Goal: Task Accomplishment & Management: Manage account settings

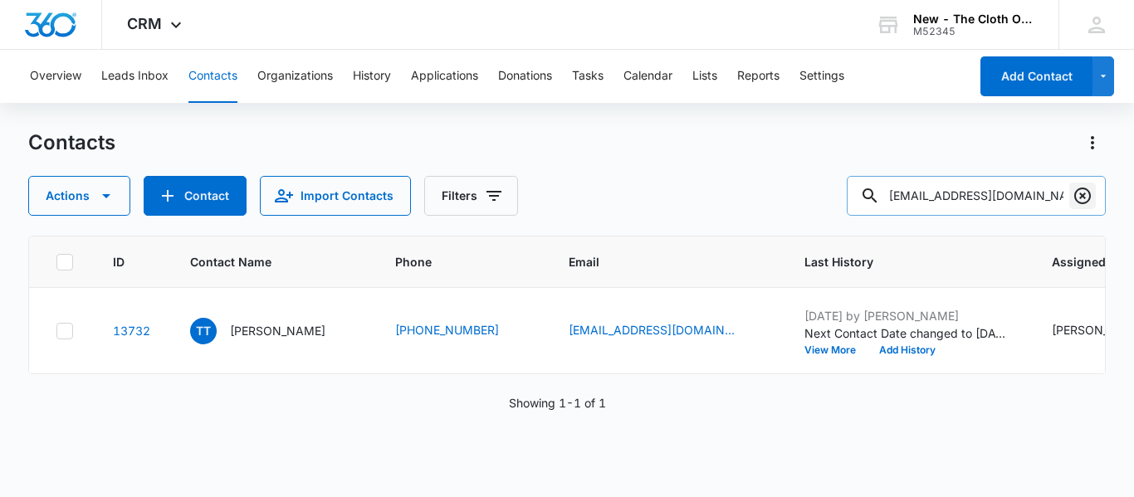
click at [1076, 198] on icon "Clear" at bounding box center [1082, 196] width 17 height 17
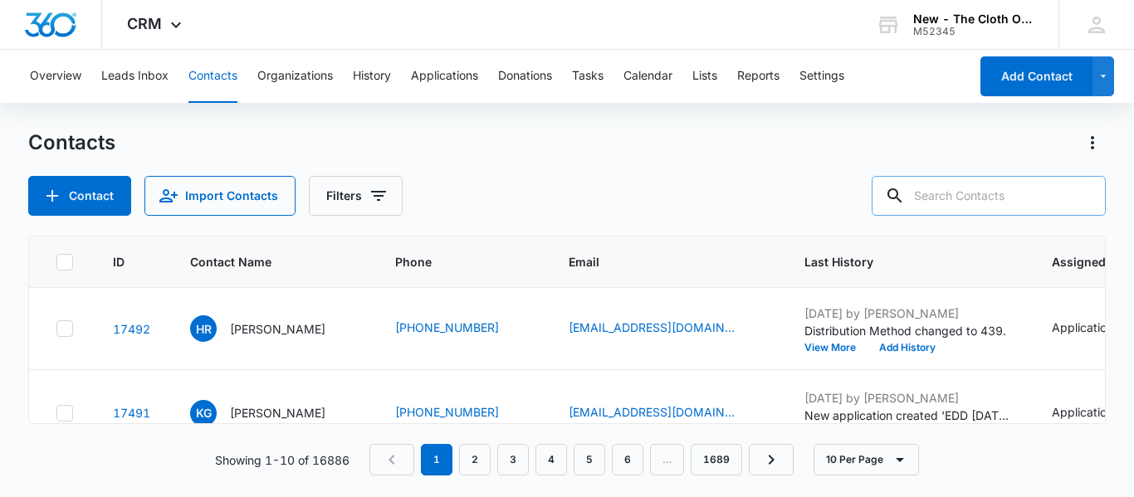
paste input "[EMAIL_ADDRESS][DOMAIN_NAME]"
type input "[EMAIL_ADDRESS][DOMAIN_NAME]"
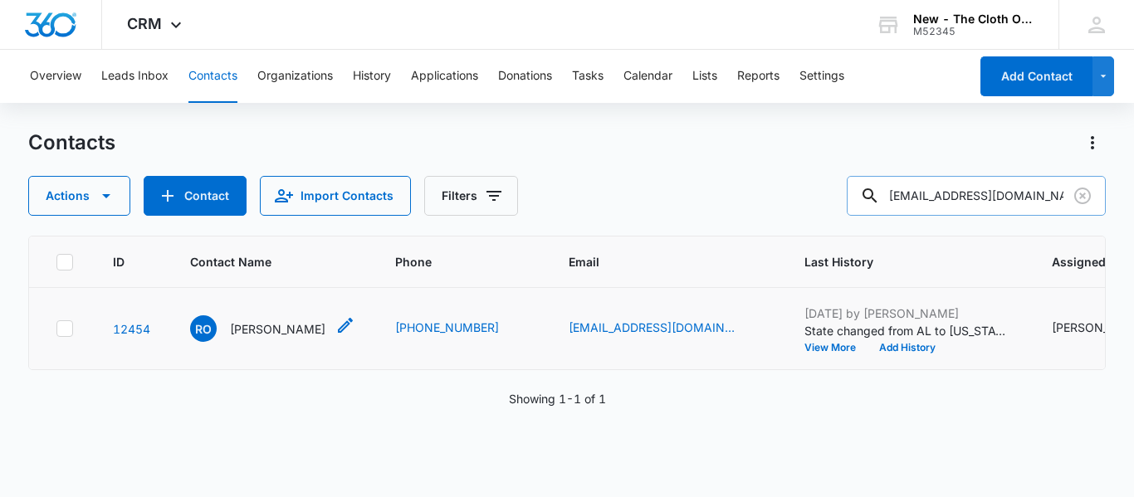
click at [252, 338] on p "[PERSON_NAME]" at bounding box center [277, 328] width 95 height 17
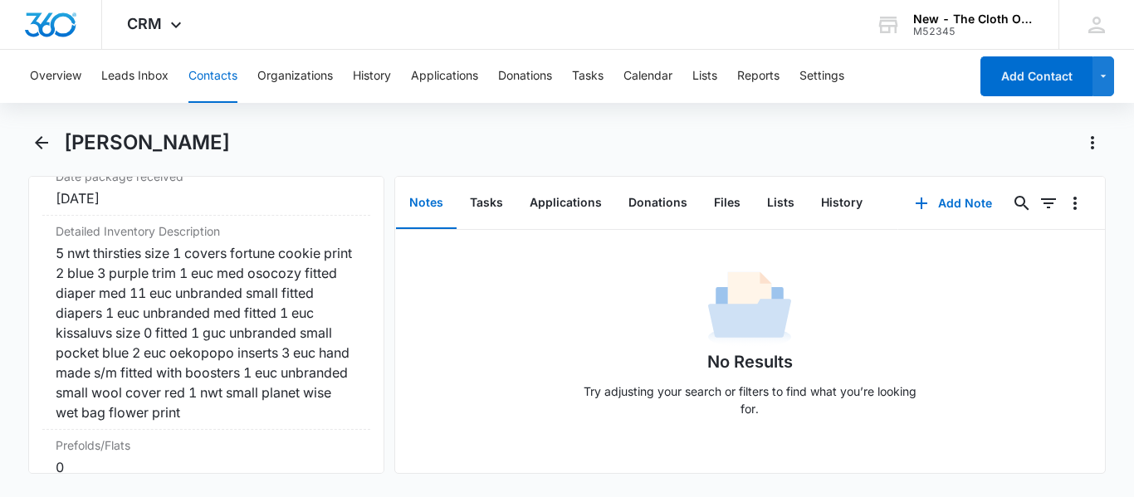
scroll to position [4151, 0]
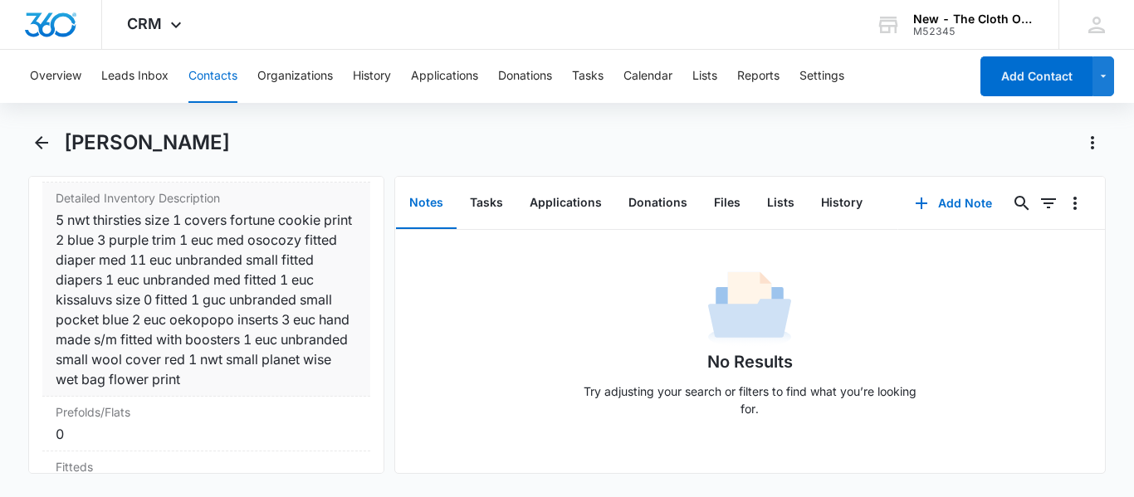
click at [127, 335] on div "5 nwt thirsties size 1 covers fortune cookie print 2 blue 3 purple trim 1 euc m…" at bounding box center [206, 299] width 301 height 179
click at [127, 335] on dl "Distribution Method Cancel Save Changes Shipped Tracking number Cancel Save Cha…" at bounding box center [206, 481] width 328 height 926
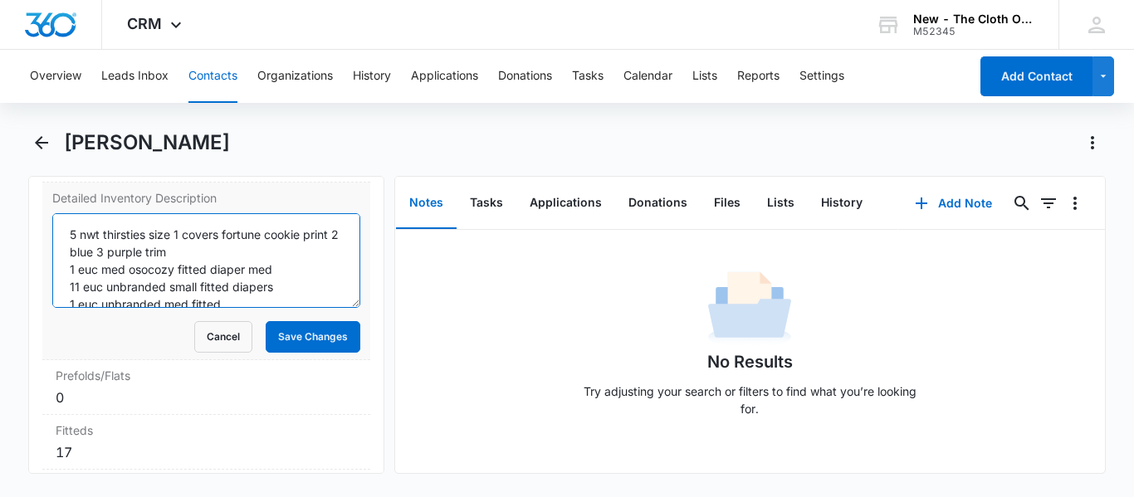
click at [148, 270] on textarea "5 nwt thirsties size 1 covers fortune cookie print 2 blue 3 purple trim 1 euc m…" at bounding box center [206, 260] width 308 height 95
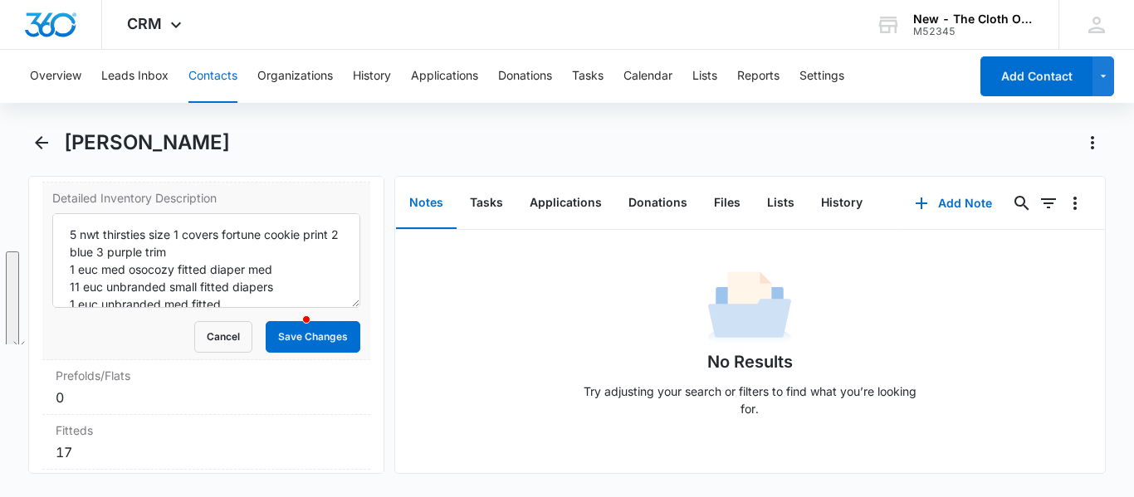
click at [213, 77] on button "Contacts" at bounding box center [212, 76] width 49 height 53
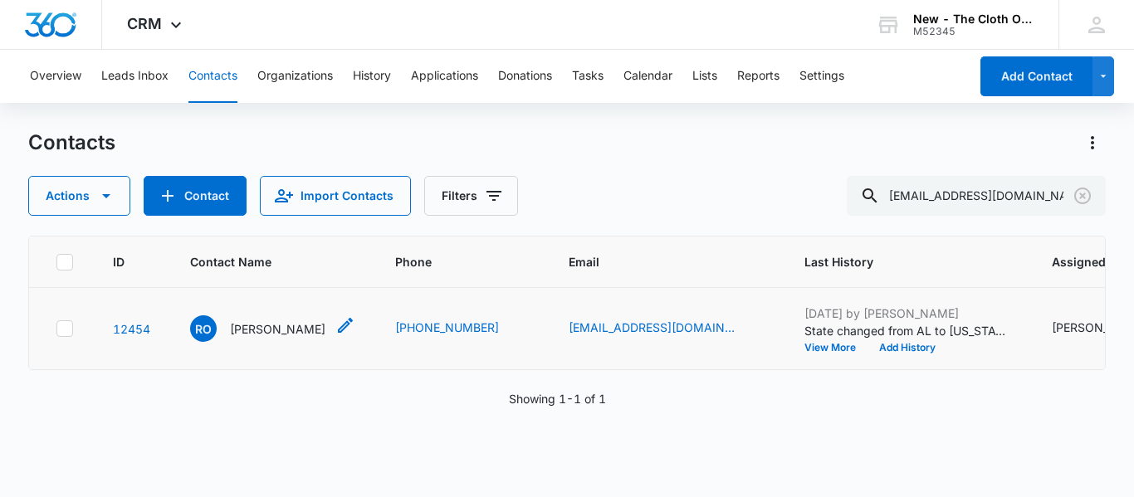
click at [252, 338] on p "[PERSON_NAME]" at bounding box center [277, 328] width 95 height 17
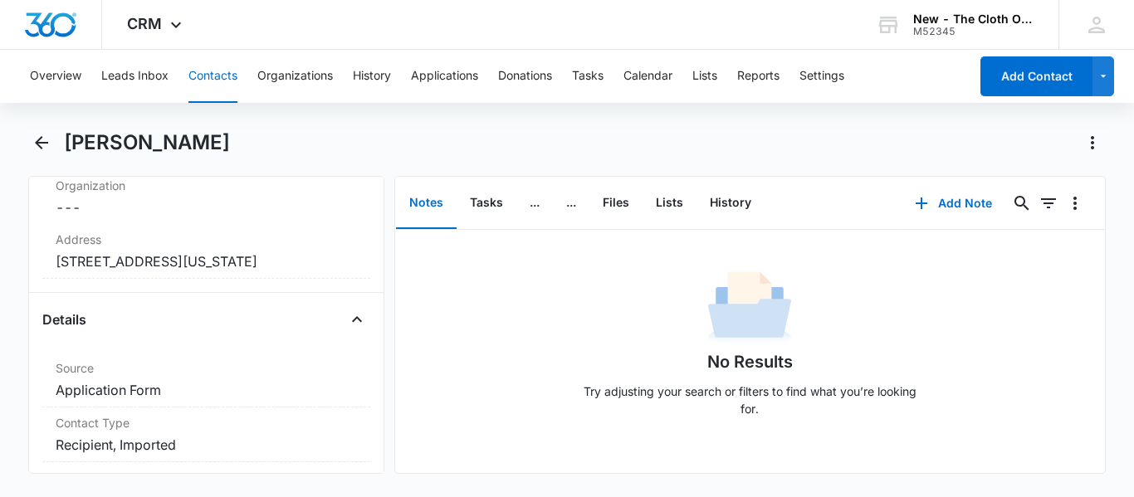
scroll to position [746, 0]
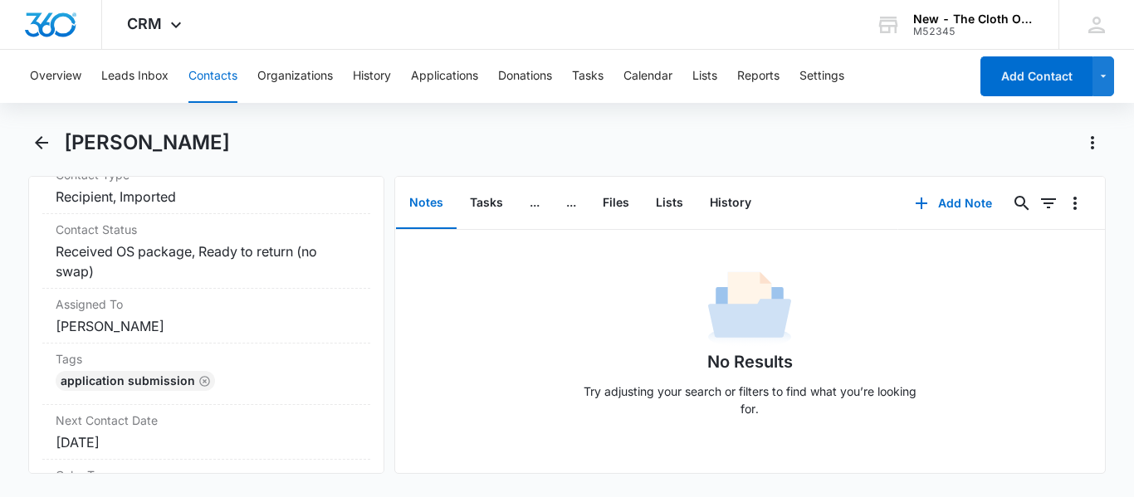
click at [229, 64] on button "Contacts" at bounding box center [212, 76] width 49 height 53
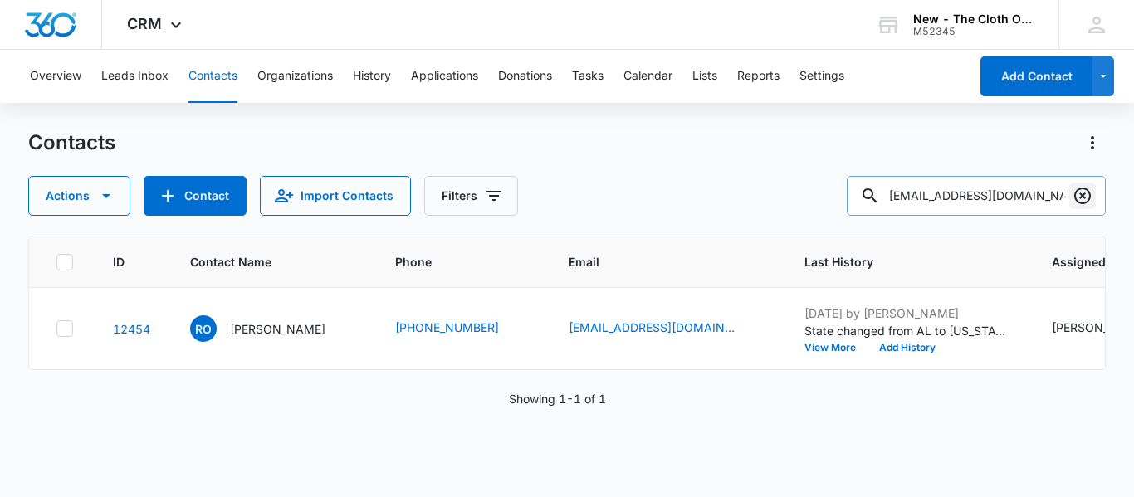
click at [1090, 200] on icon "Clear" at bounding box center [1083, 196] width 20 height 20
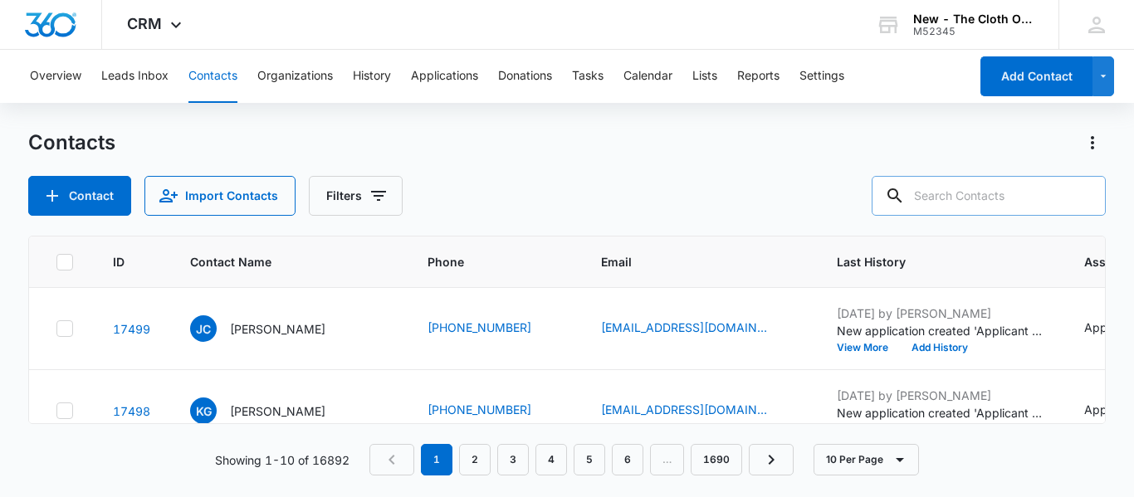
paste input "[EMAIL_ADDRESS][DOMAIN_NAME]"
type input "[EMAIL_ADDRESS][DOMAIN_NAME]"
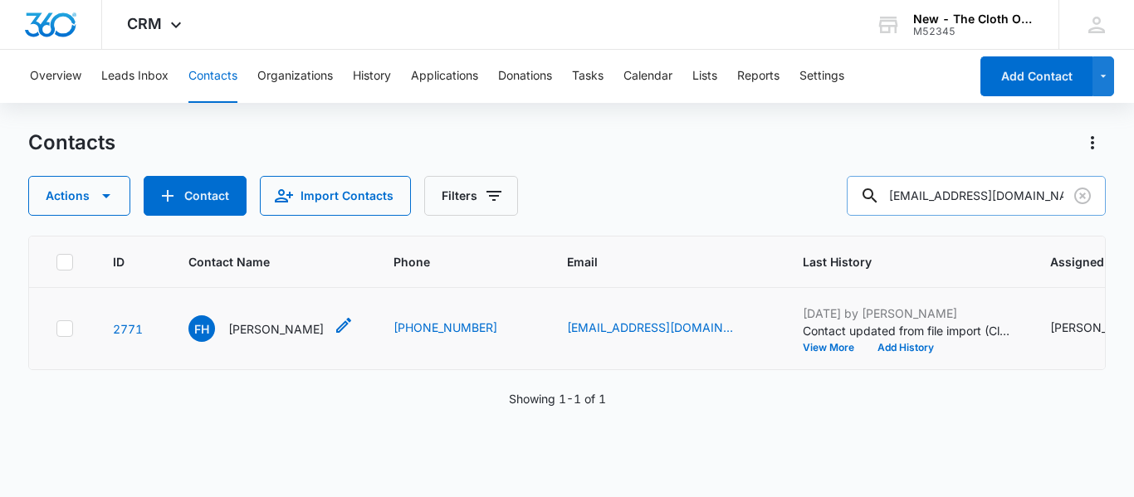
click at [259, 338] on p "[PERSON_NAME]" at bounding box center [275, 328] width 95 height 17
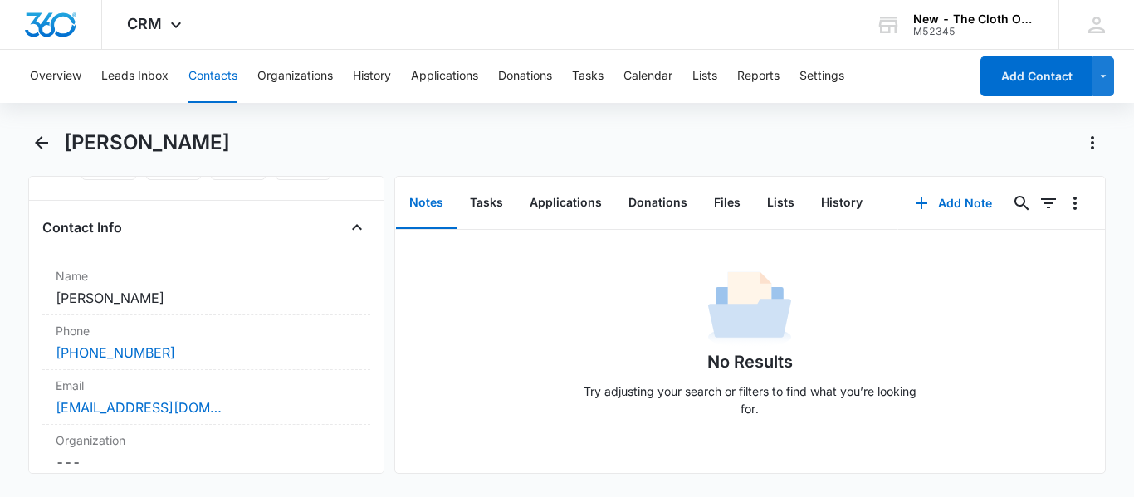
scroll to position [248, 0]
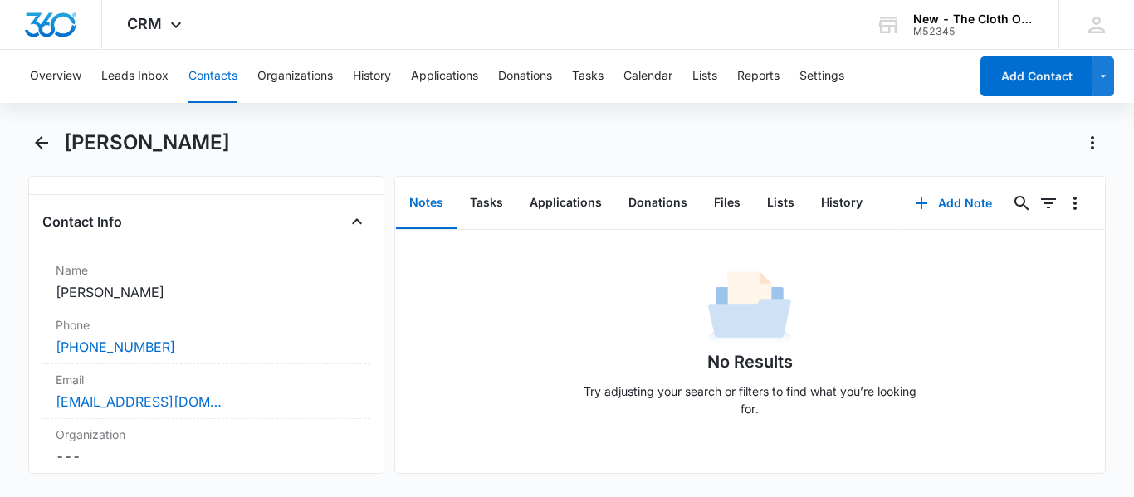
click at [368, 369] on div "Remove FH [PERSON_NAME] Contact Info Name Cancel Save Changes [PERSON_NAME] Pho…" at bounding box center [206, 325] width 356 height 298
click at [370, 366] on div "Remove FH [PERSON_NAME] Contact Info Name Cancel Save Changes [PERSON_NAME] Pho…" at bounding box center [206, 325] width 356 height 298
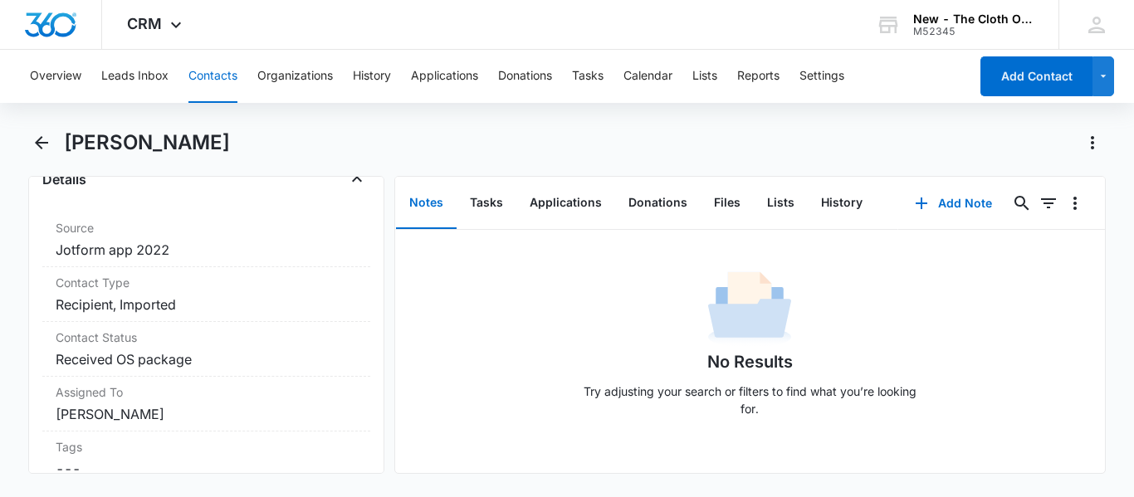
scroll to position [663, 0]
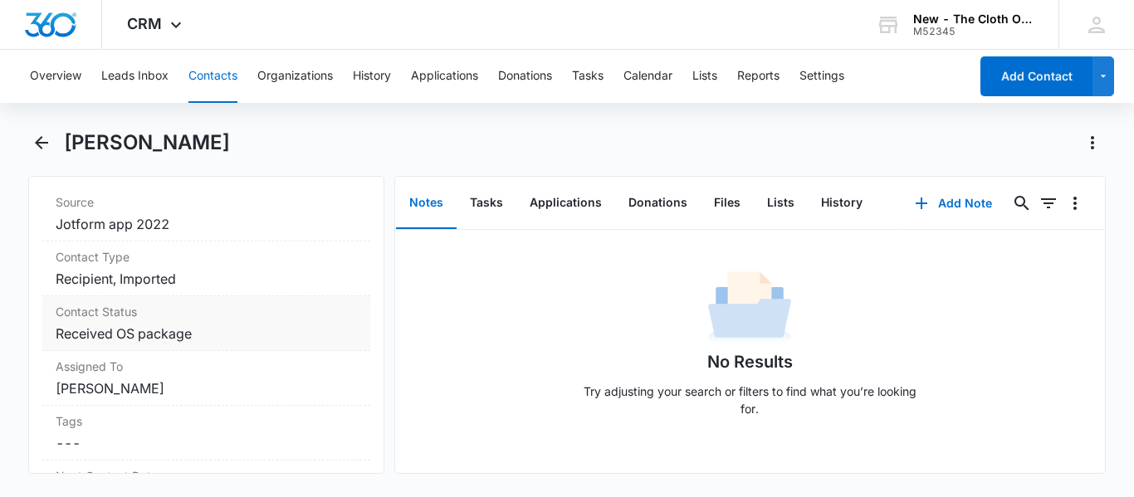
click at [216, 331] on dd "Cancel Save Changes Received OS package" at bounding box center [206, 334] width 301 height 20
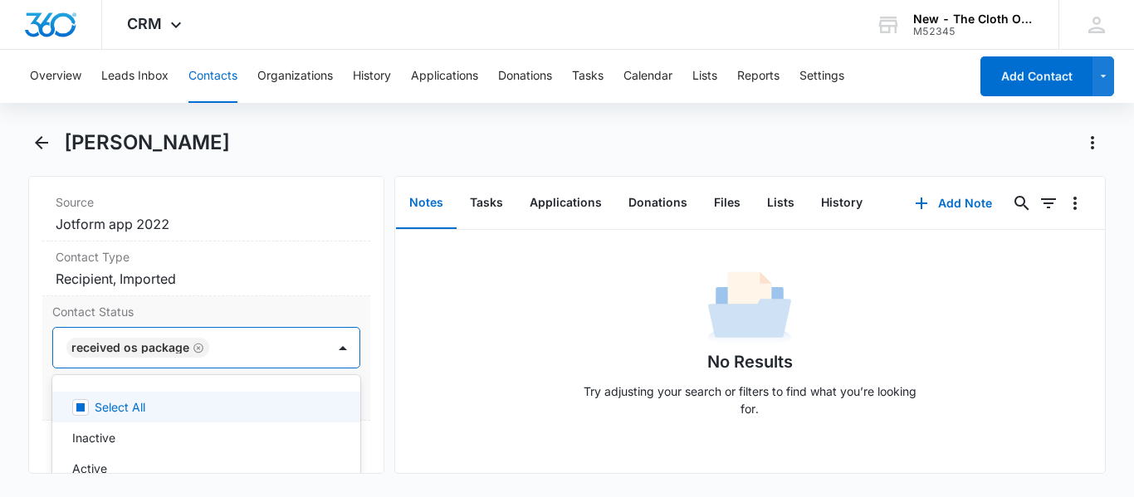
click at [219, 354] on div at bounding box center [259, 347] width 90 height 23
type input "e"
type input "ready to return"
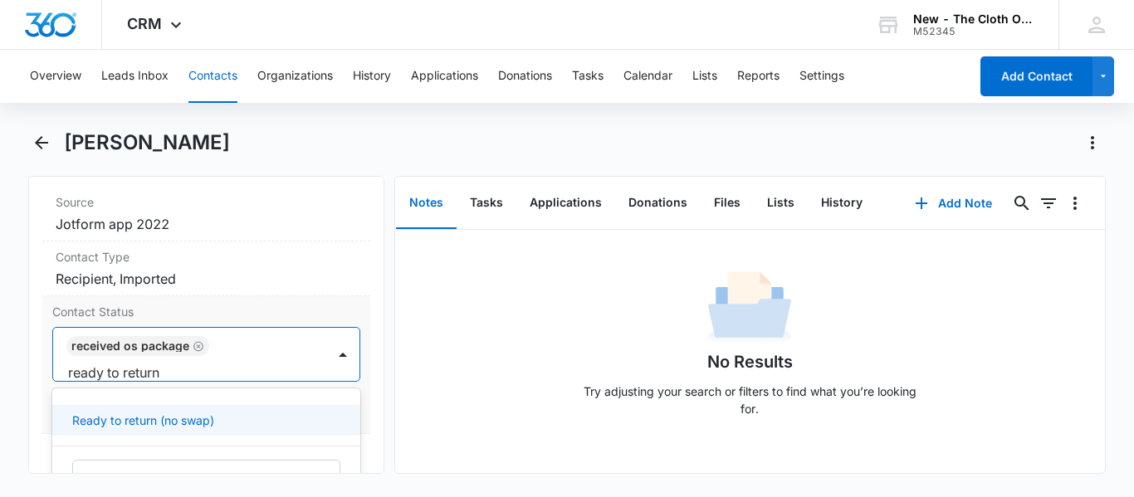
click at [184, 421] on p "Ready to return (no swap)" at bounding box center [143, 420] width 142 height 17
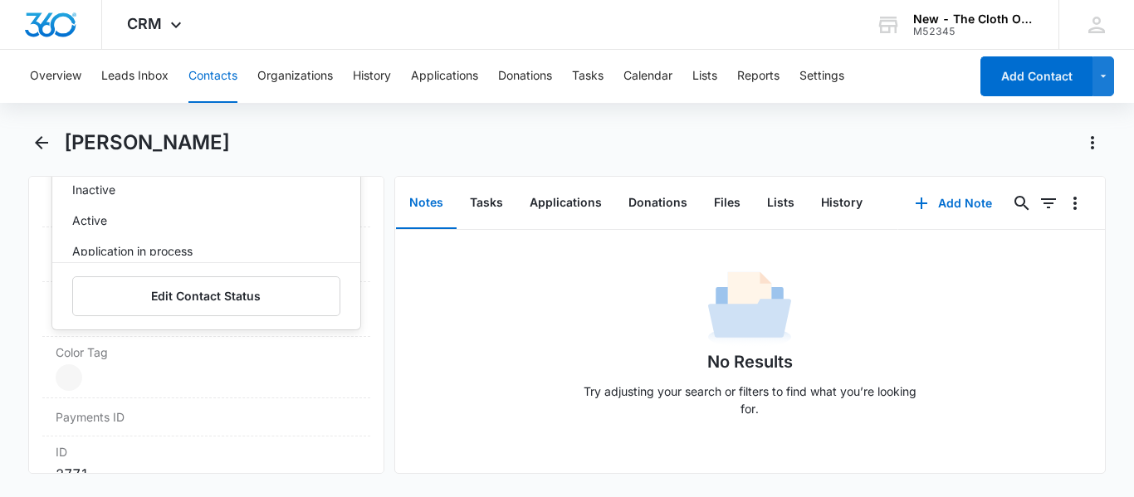
scroll to position [978, 0]
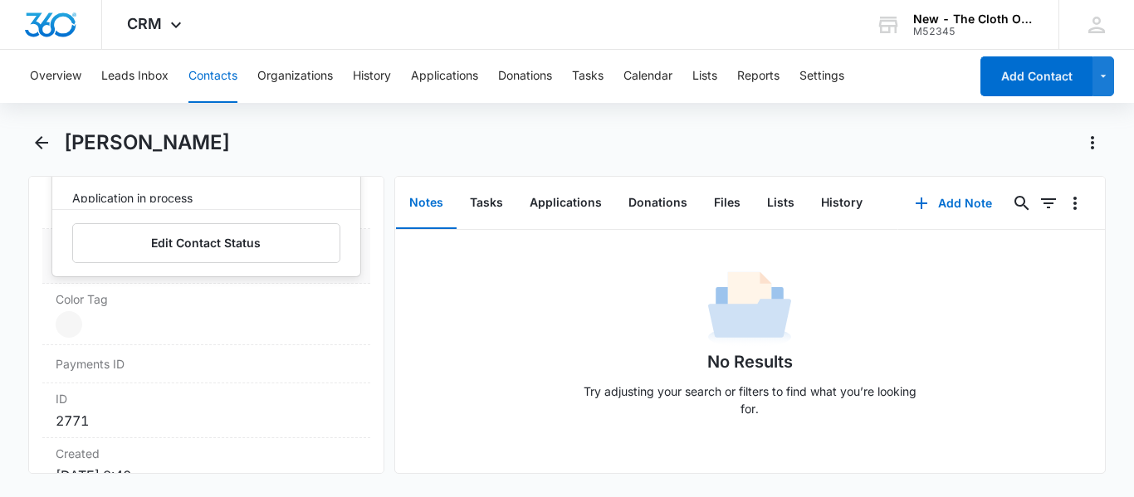
click at [353, 243] on div "Next Contact Date Cancel Save Changes ---" at bounding box center [206, 256] width 328 height 55
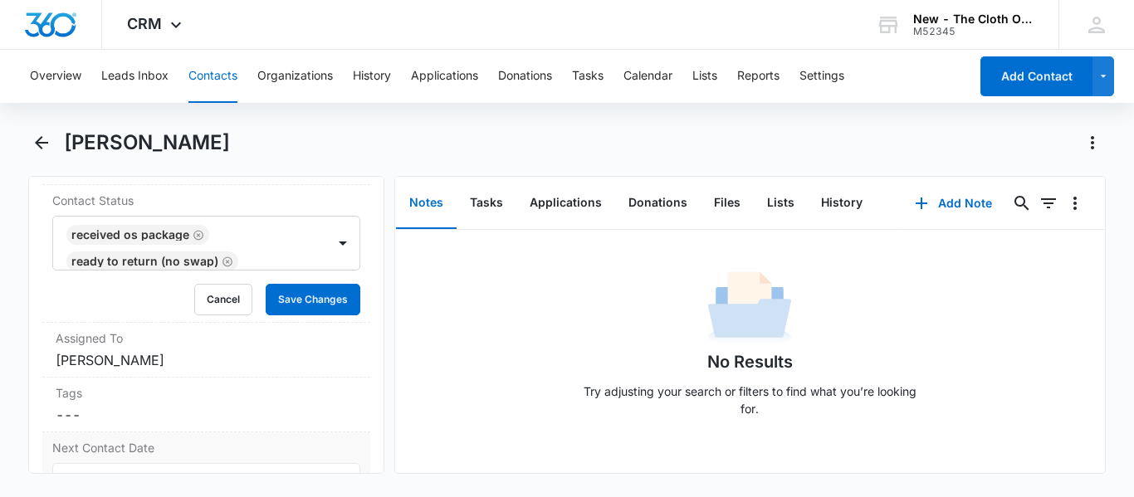
scroll to position [765, 0]
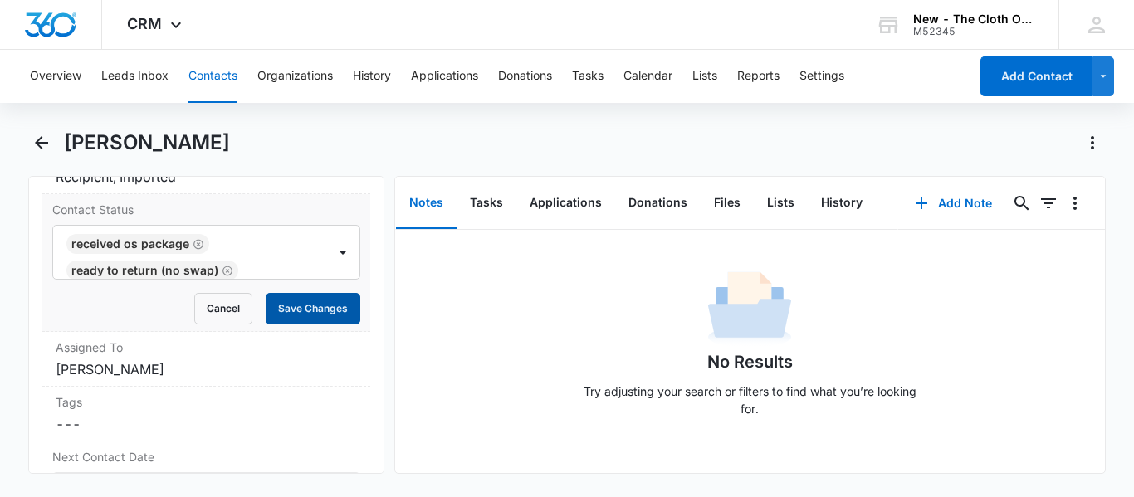
click at [310, 309] on button "Save Changes" at bounding box center [313, 309] width 95 height 32
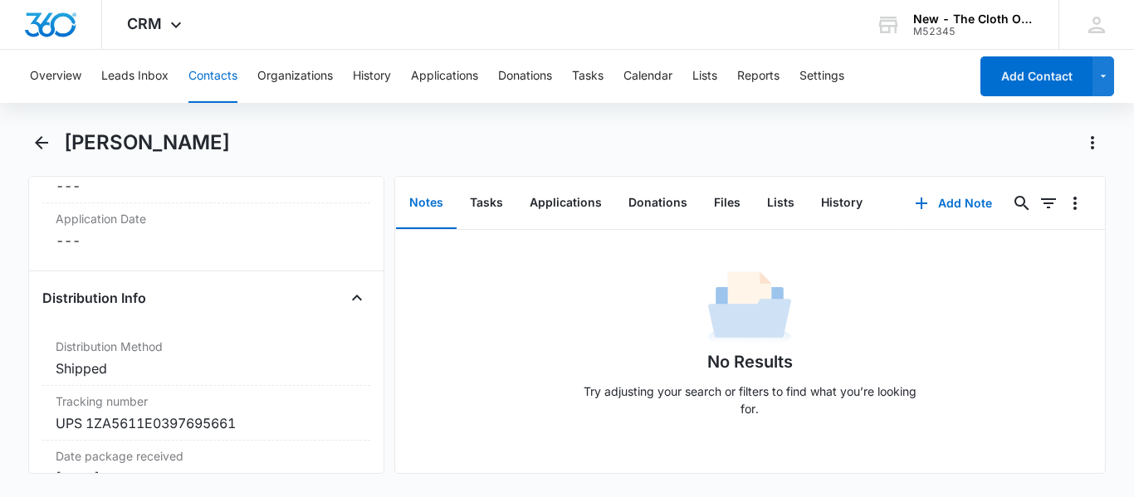
scroll to position [4213, 0]
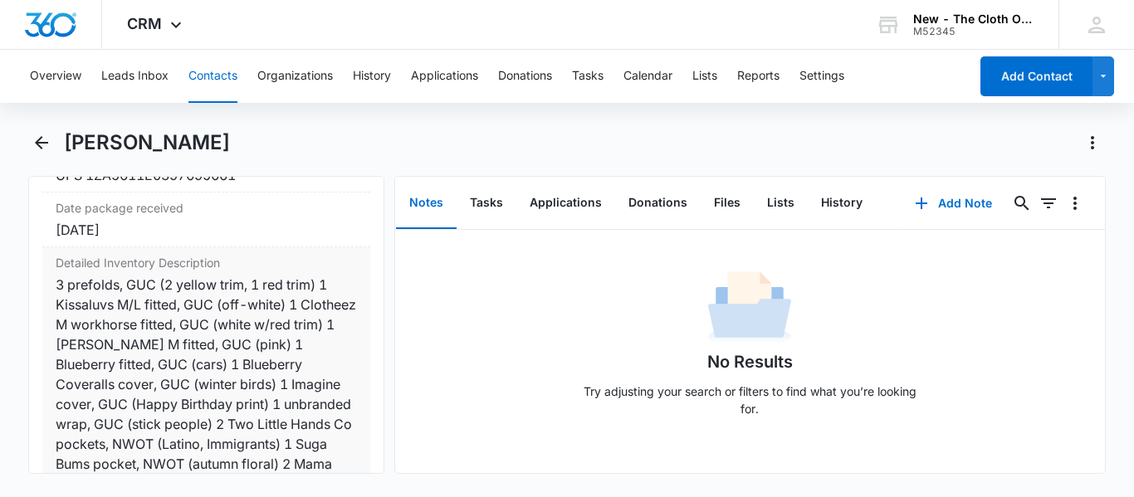
click at [145, 362] on div "3 prefolds, GUC (2 yellow trim, 1 red trim) 1 Kissaluvs M/L fitted, GUC (off-wh…" at bounding box center [206, 464] width 301 height 379
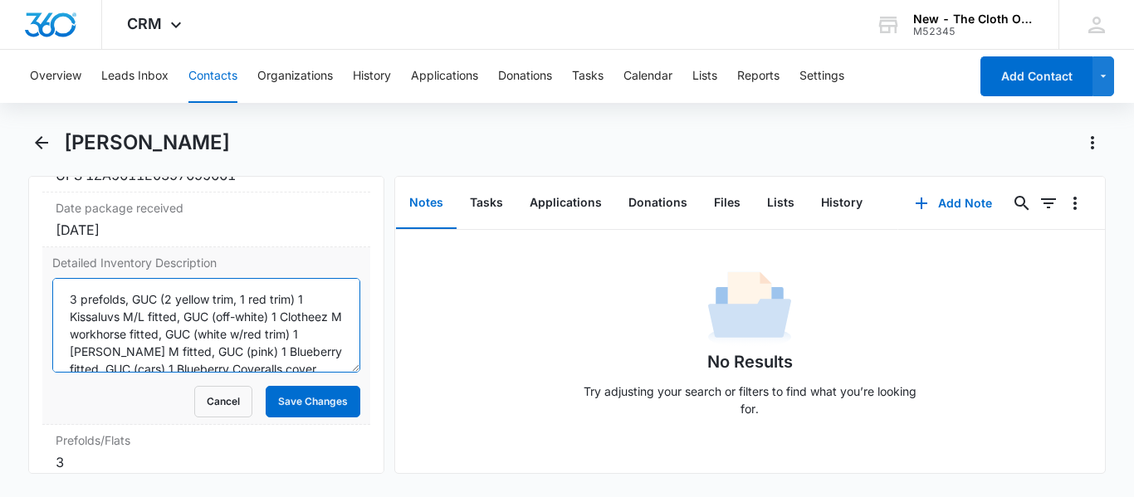
click at [129, 330] on textarea "3 prefolds, GUC (2 yellow trim, 1 red trim) 1 Kissaluvs M/L fitted, GUC (off-wh…" at bounding box center [206, 325] width 308 height 95
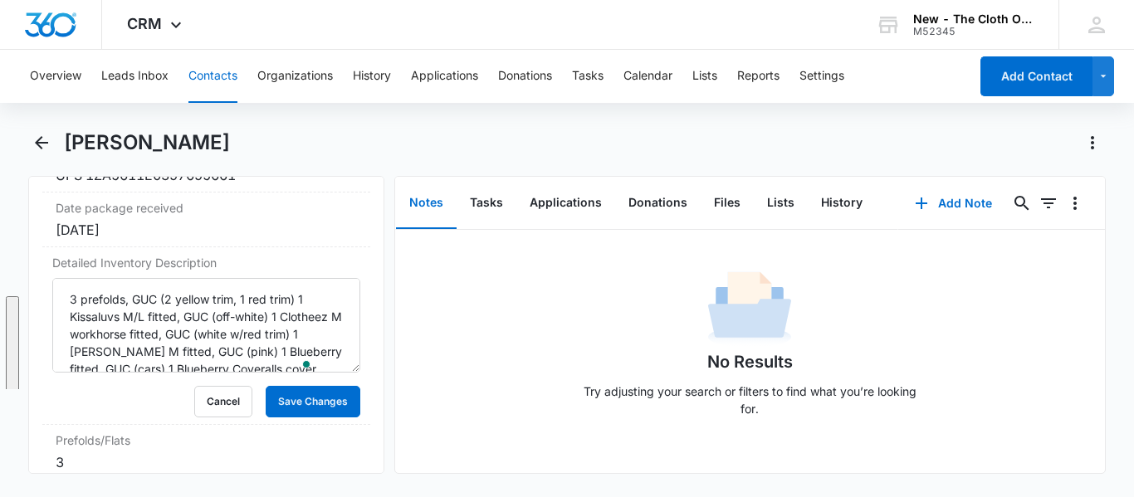
click at [212, 88] on button "Contacts" at bounding box center [212, 76] width 49 height 53
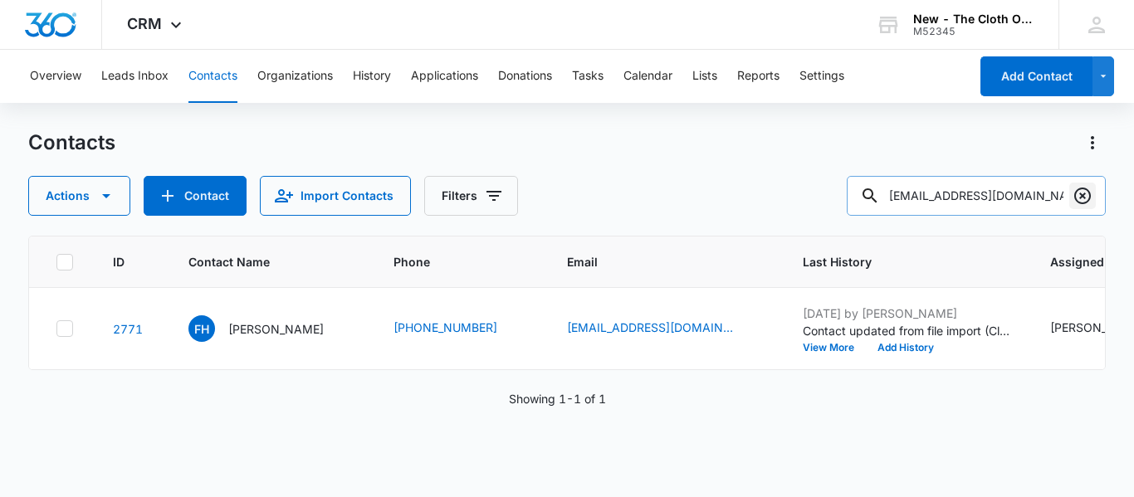
click at [1089, 193] on icon "Clear" at bounding box center [1082, 196] width 17 height 17
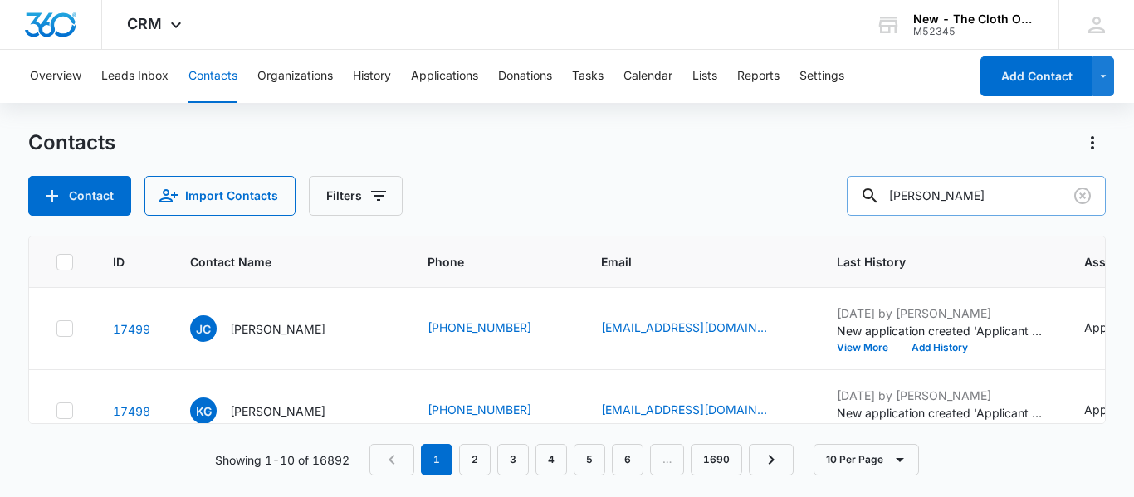
type input "[PERSON_NAME]"
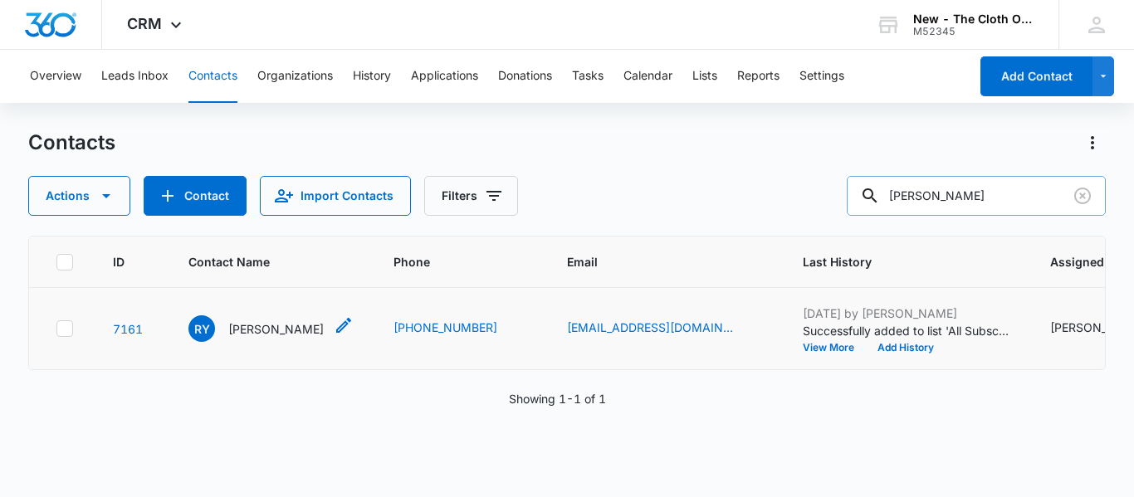
click at [257, 338] on p "[PERSON_NAME]" at bounding box center [275, 328] width 95 height 17
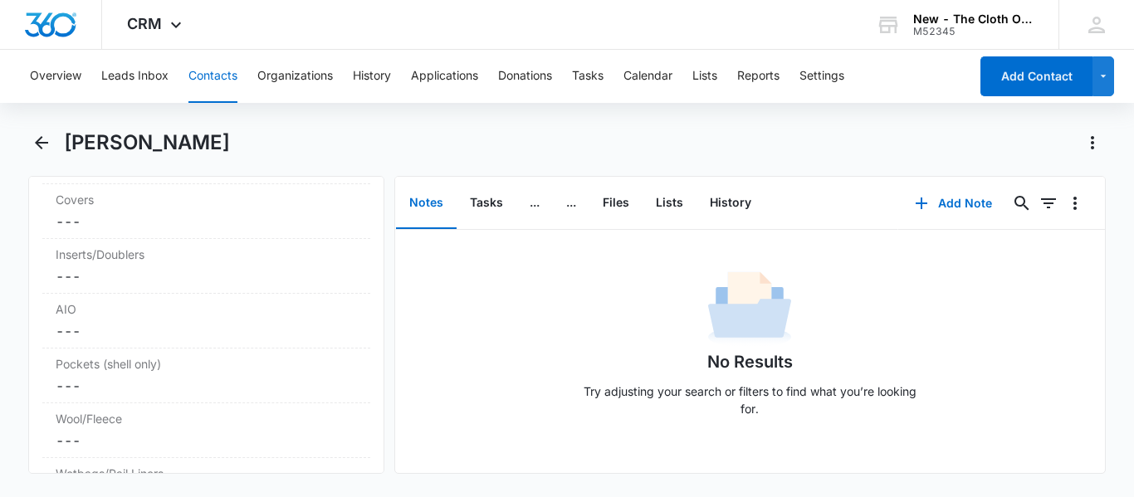
scroll to position [4258, 0]
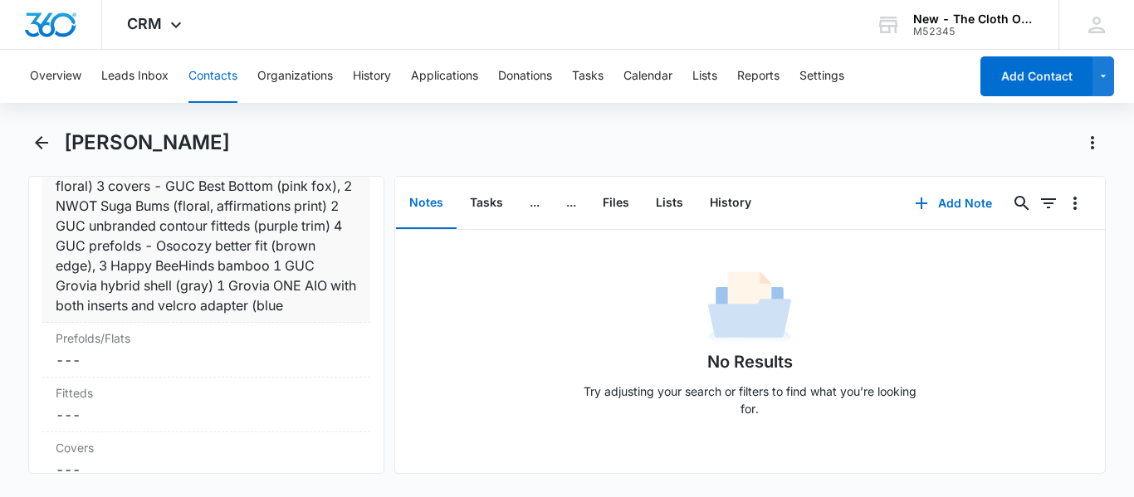
click at [258, 262] on div "RCVD [DATE] OS: 4 GUC pockets - Rig n Gig (blue), Mama Koala (sunflowers), Appl…" at bounding box center [206, 215] width 301 height 199
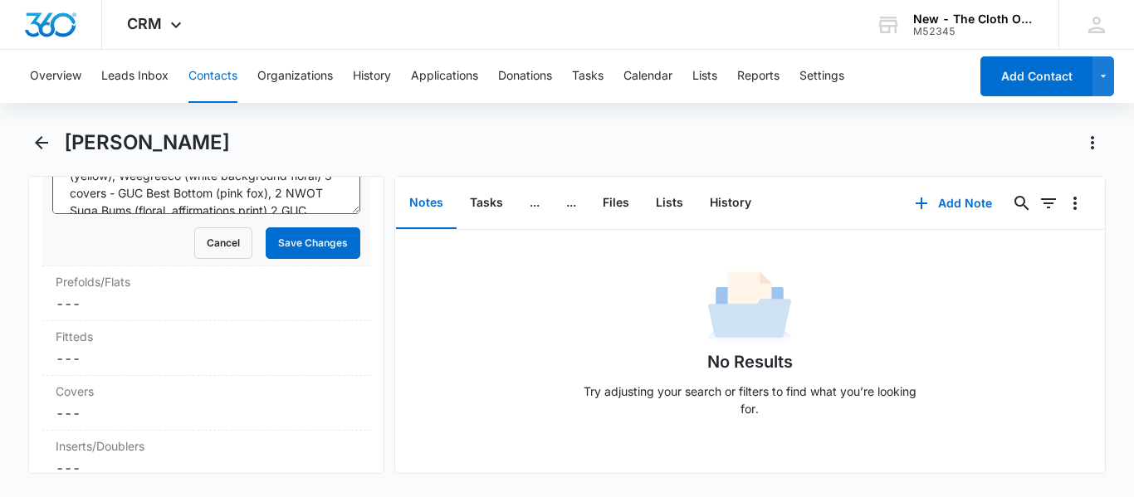
click at [234, 204] on textarea "RCVD [DATE] OS: 4 GUC pockets - Rig n Gig (blue), Mama Koala (sunflowers), Appl…" at bounding box center [206, 167] width 308 height 95
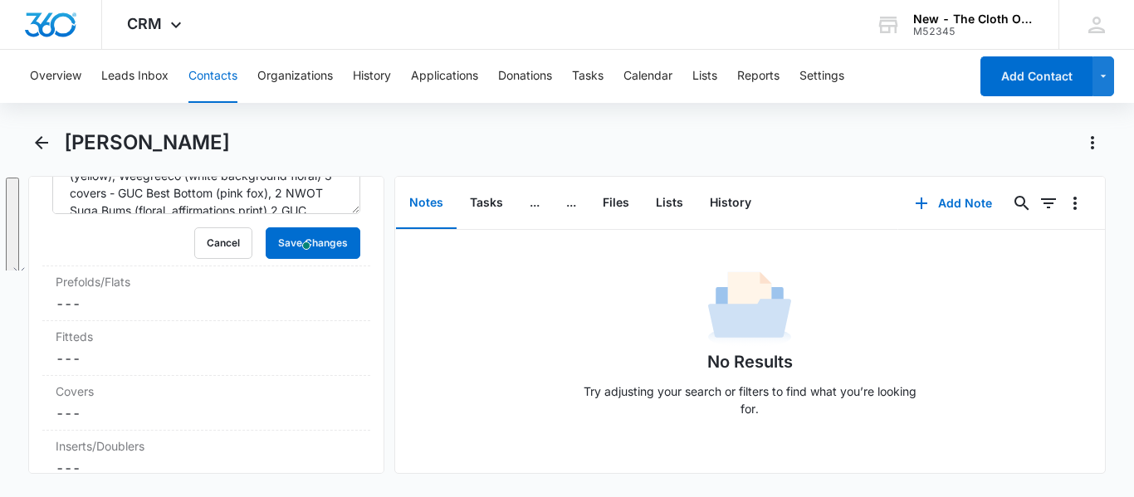
click at [214, 68] on button "Contacts" at bounding box center [212, 76] width 49 height 53
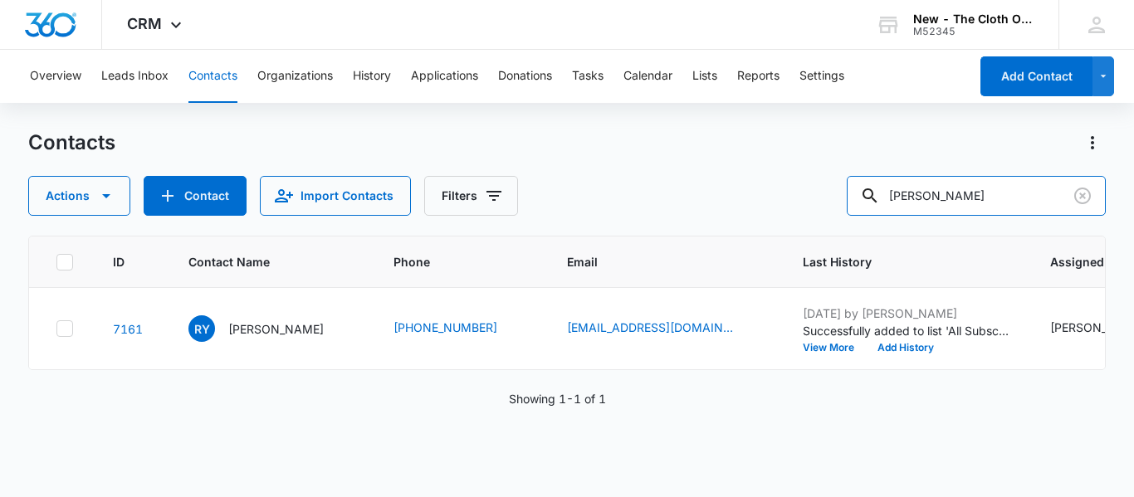
drag, startPoint x: 983, startPoint y: 200, endPoint x: 756, endPoint y: 218, distance: 228.2
click at [756, 218] on div "Contacts Actions Contact Import Contacts Filters [PERSON_NAME] ID Contact Name …" at bounding box center [567, 313] width 1078 height 366
paste input "[EMAIL_ADDRESS][DOMAIN_NAME]"
type input "[EMAIL_ADDRESS][DOMAIN_NAME]"
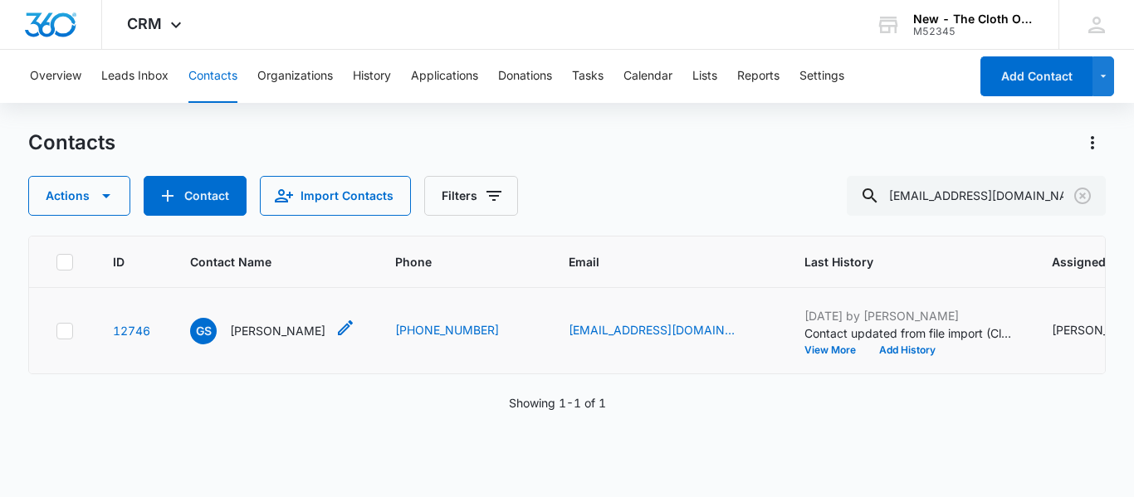
click at [255, 340] on p "[PERSON_NAME]" at bounding box center [277, 330] width 95 height 17
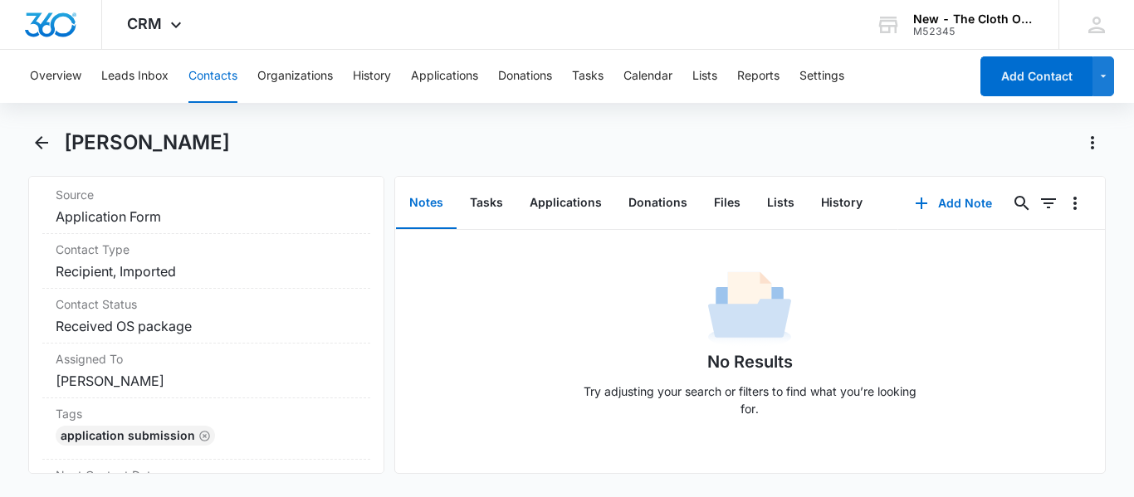
scroll to position [746, 0]
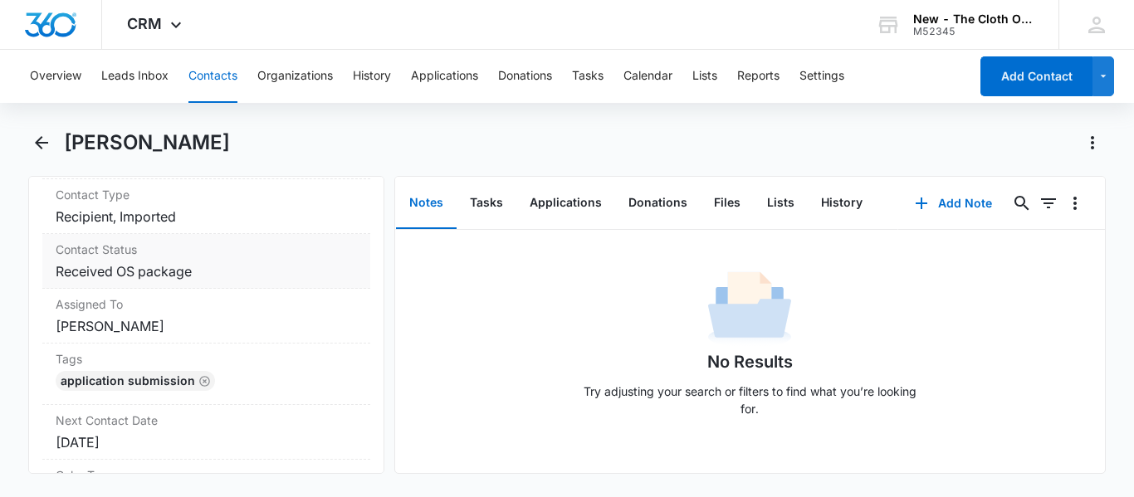
click at [208, 279] on dd "Cancel Save Changes Received OS package" at bounding box center [206, 272] width 301 height 20
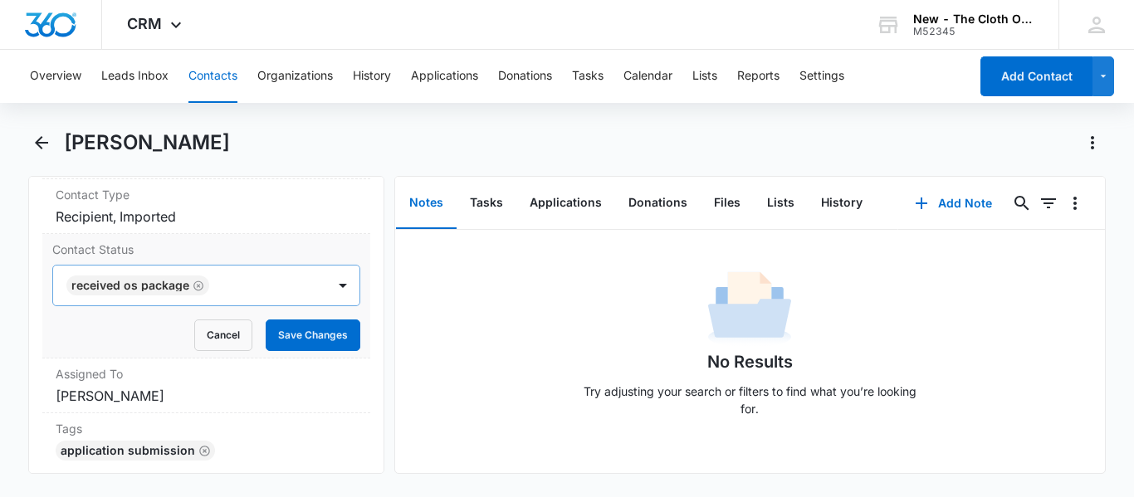
click at [223, 283] on div at bounding box center [259, 285] width 90 height 23
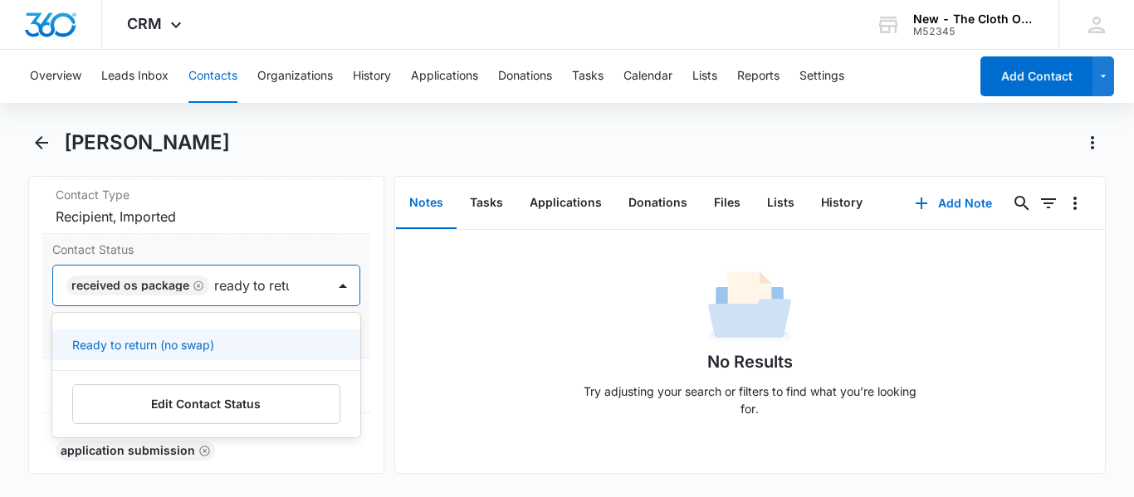
scroll to position [2, 0]
type input "ready to return"
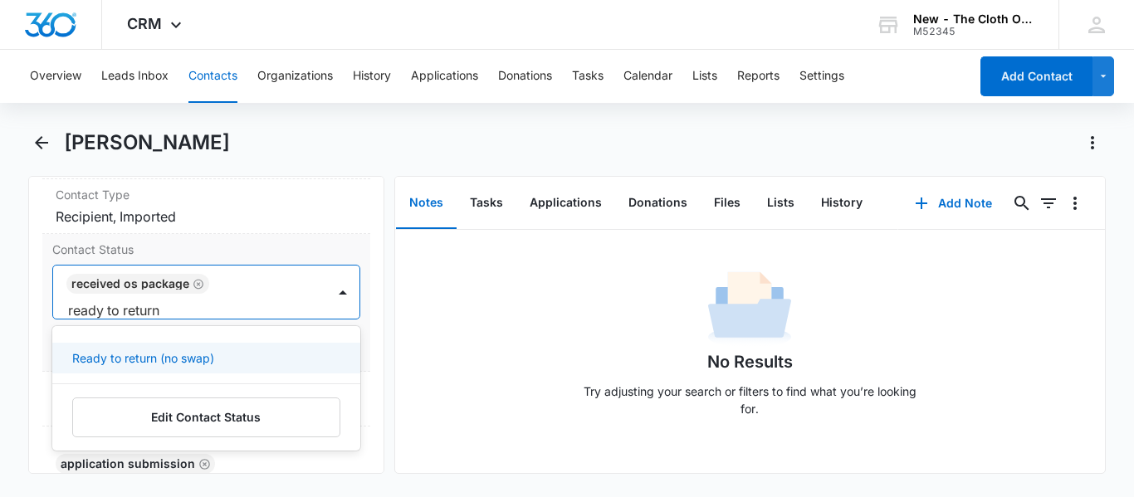
click at [171, 351] on p "Ready to return (no swap)" at bounding box center [143, 358] width 142 height 17
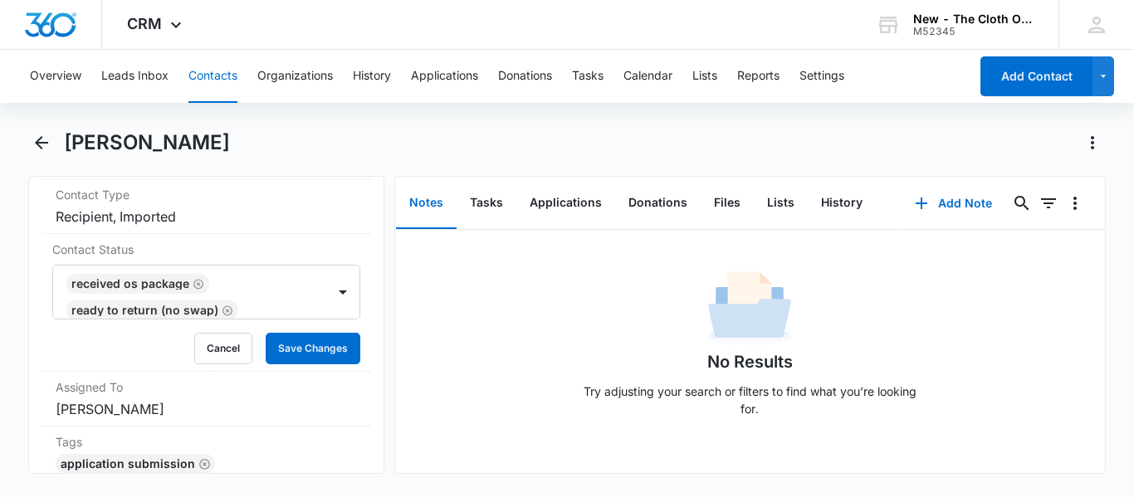
click at [358, 302] on div "Remove GS [PERSON_NAME] Contact Info Name Cancel Save Changes [PERSON_NAME] Pho…" at bounding box center [206, 325] width 356 height 298
click at [281, 355] on button "Save Changes" at bounding box center [313, 349] width 95 height 32
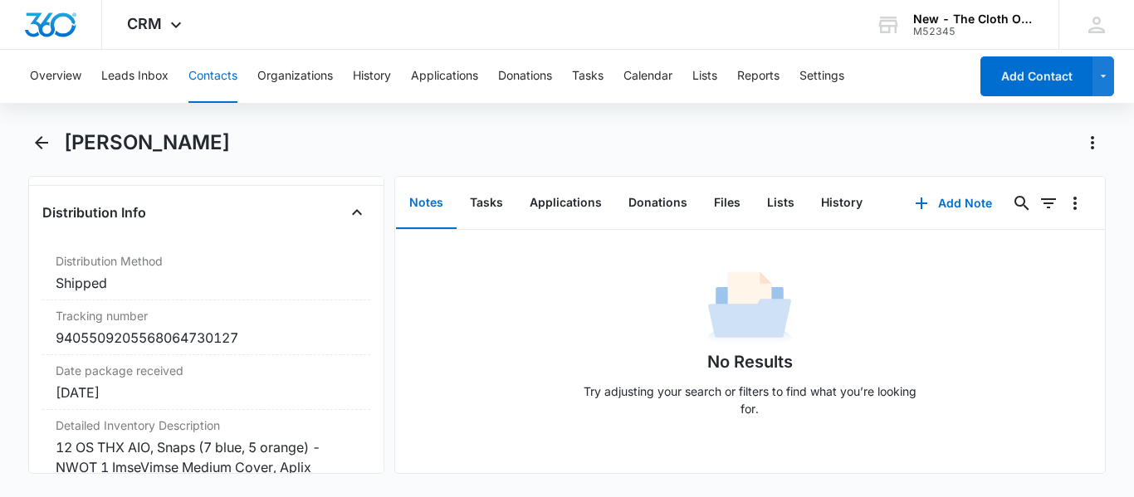
scroll to position [4192, 0]
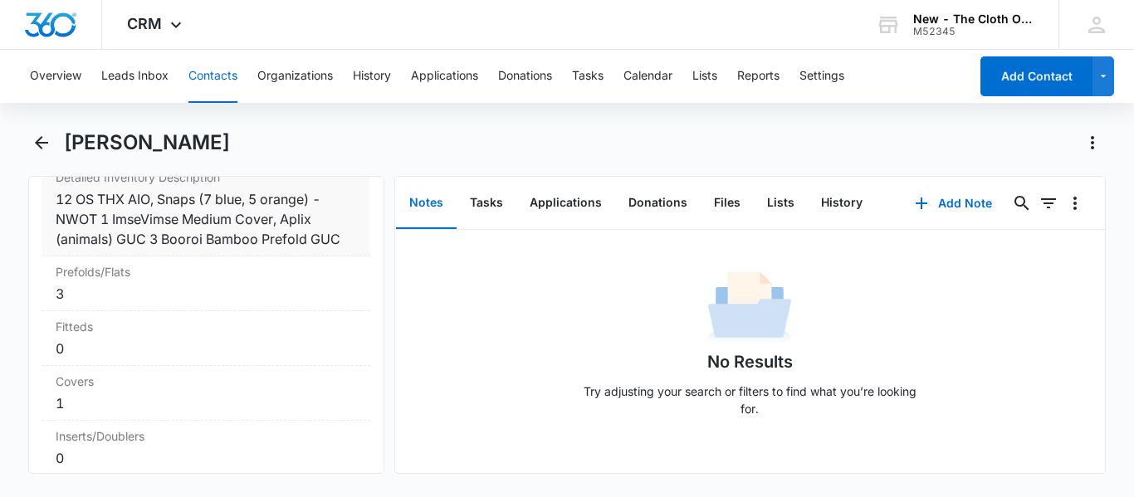
click at [182, 249] on div "12 OS THX AIO, Snaps (7 blue, 5 orange) - NWOT 1 ImseVimse Medium Cover, Aplix …" at bounding box center [206, 219] width 301 height 60
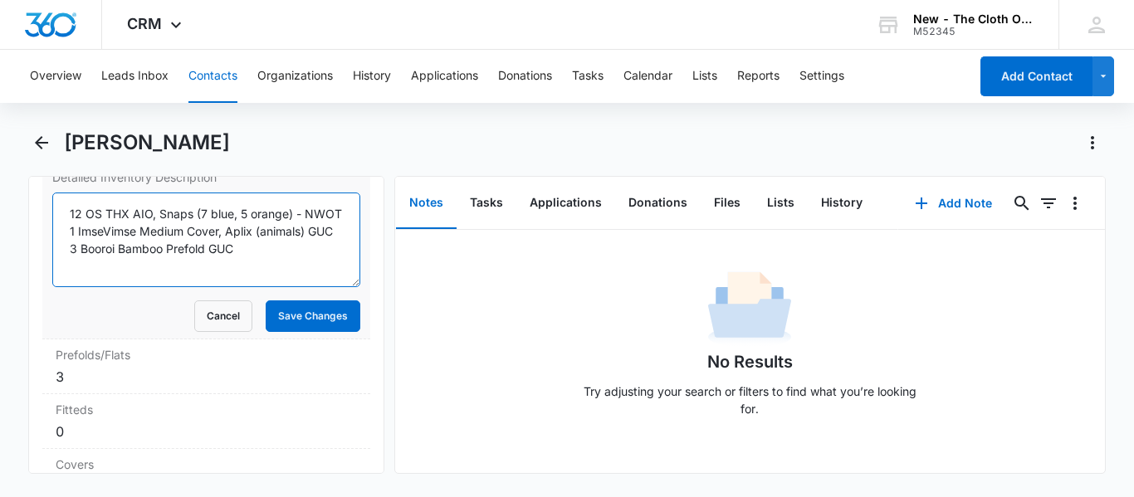
click at [182, 255] on textarea "12 OS THX AIO, Snaps (7 blue, 5 orange) - NWOT 1 ImseVimse Medium Cover, Aplix …" at bounding box center [206, 240] width 308 height 95
